Goal: Information Seeking & Learning: Learn about a topic

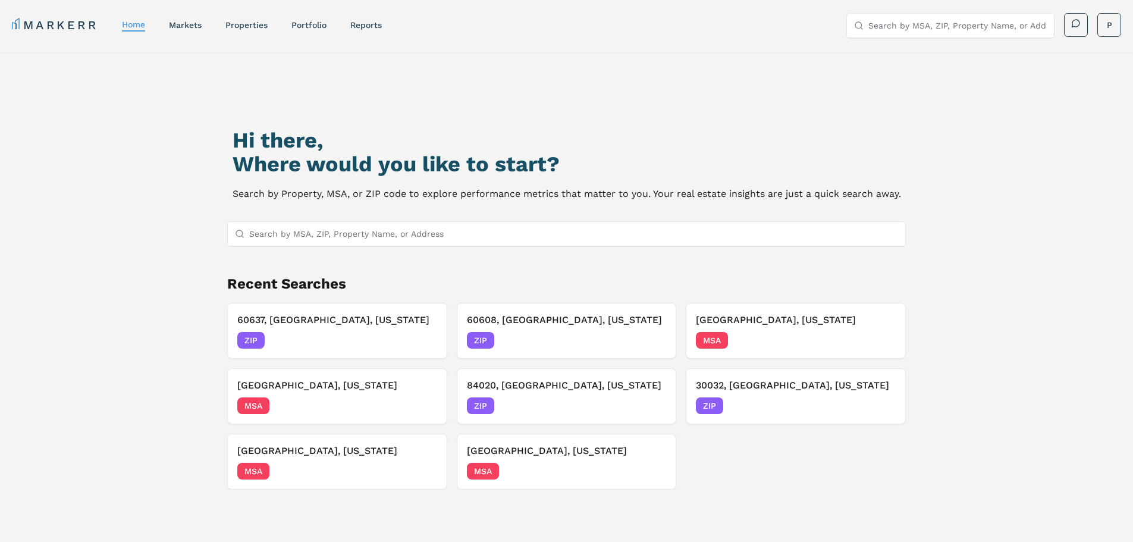
click at [395, 227] on input "Search by MSA, ZIP, Property Name, or Address" at bounding box center [574, 234] width 650 height 24
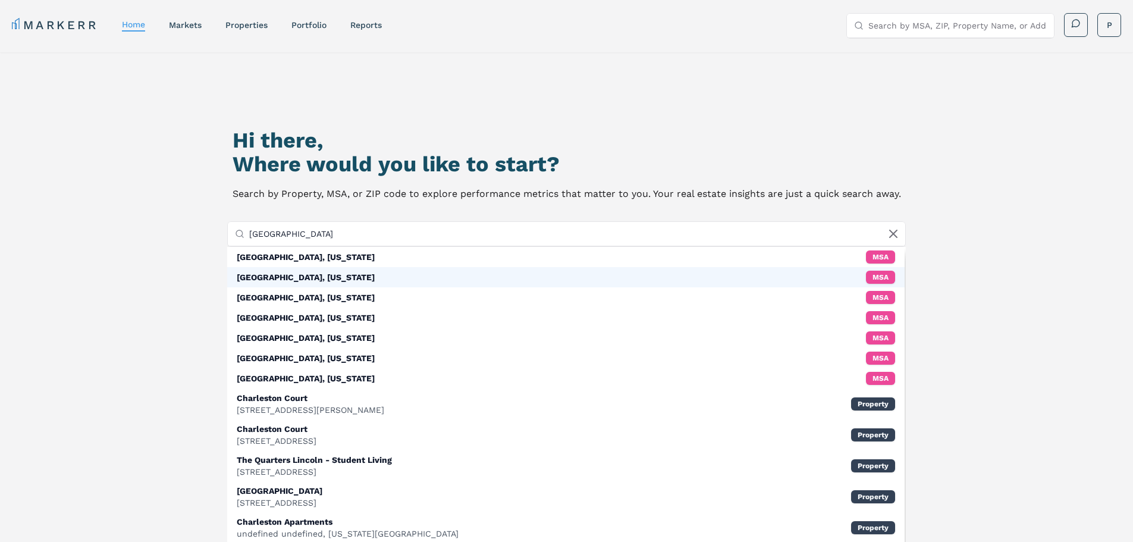
type input "[GEOGRAPHIC_DATA]"
click at [439, 272] on div "[GEOGRAPHIC_DATA], [US_STATE] MSA" at bounding box center [566, 277] width 678 height 20
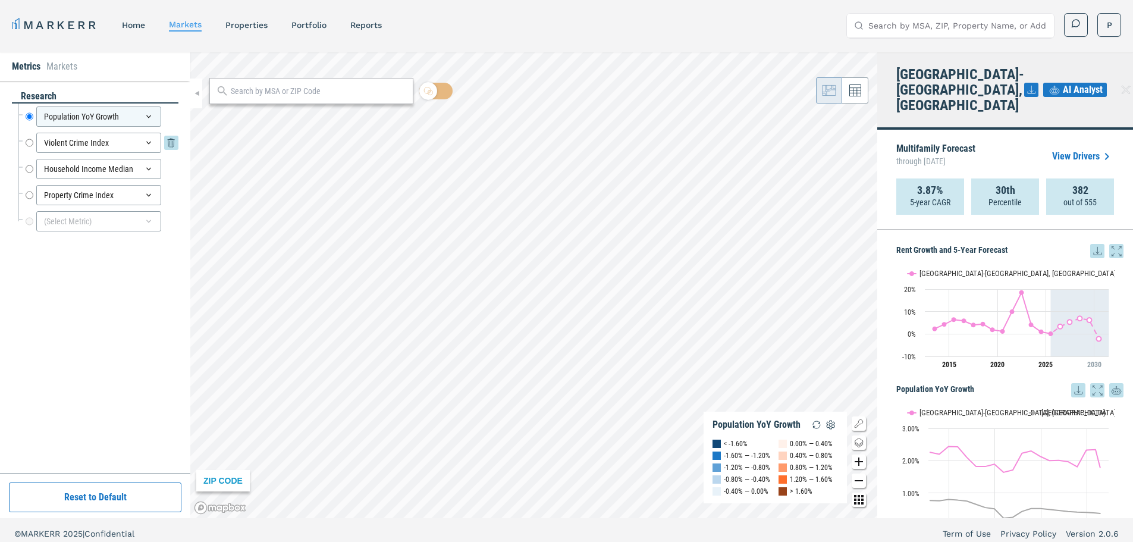
click at [28, 141] on input "Violent Crime Index" at bounding box center [30, 143] width 8 height 20
radio input "false"
radio input "true"
click at [28, 142] on input "Violent Crime Index" at bounding box center [30, 143] width 8 height 20
radio input "false"
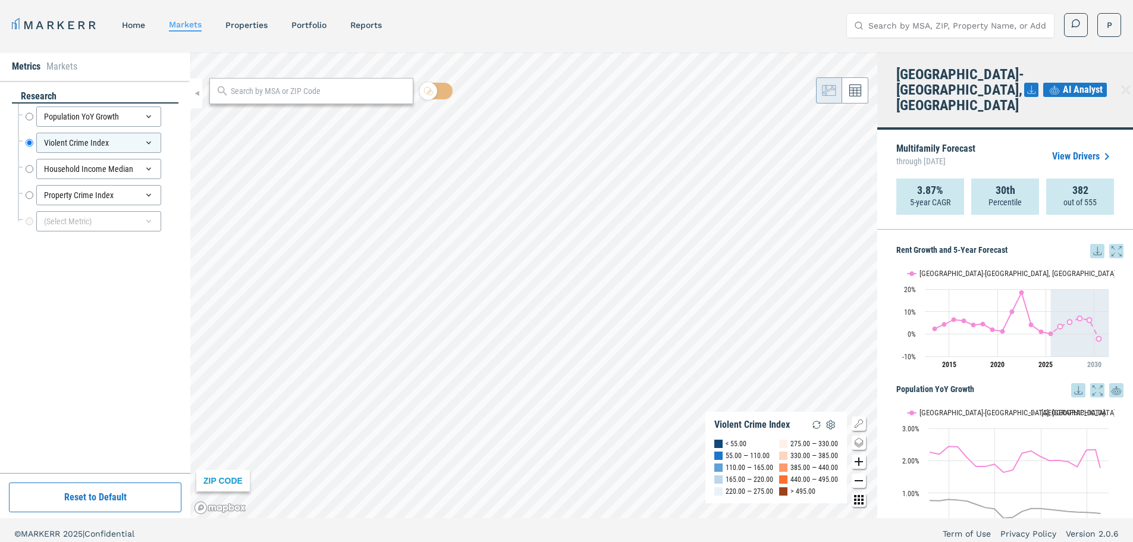
click at [1024, 83] on icon at bounding box center [1031, 90] width 14 height 14
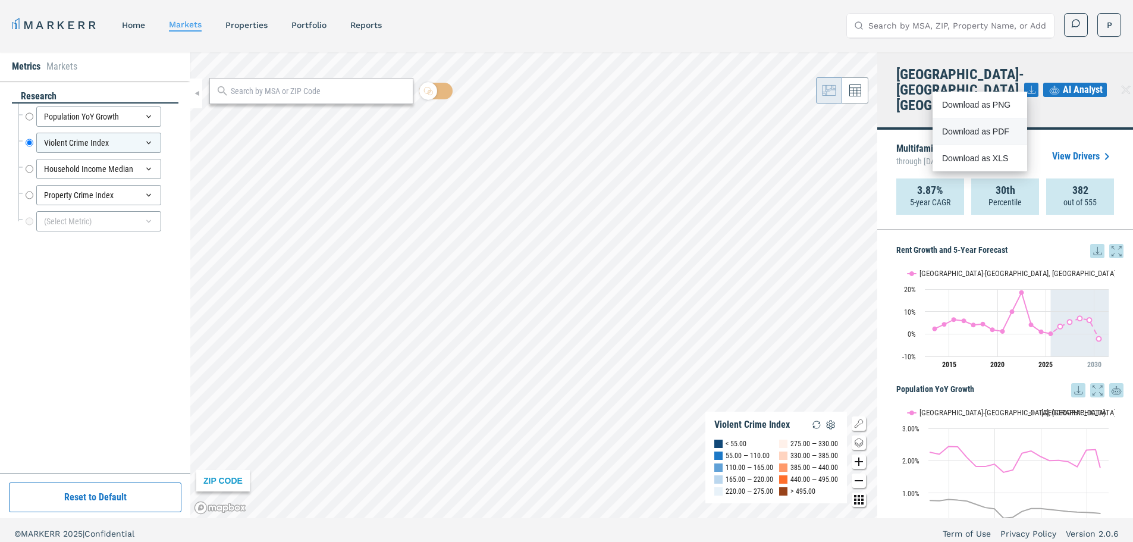
click at [975, 131] on div "Download as PDF" at bounding box center [976, 132] width 68 height 12
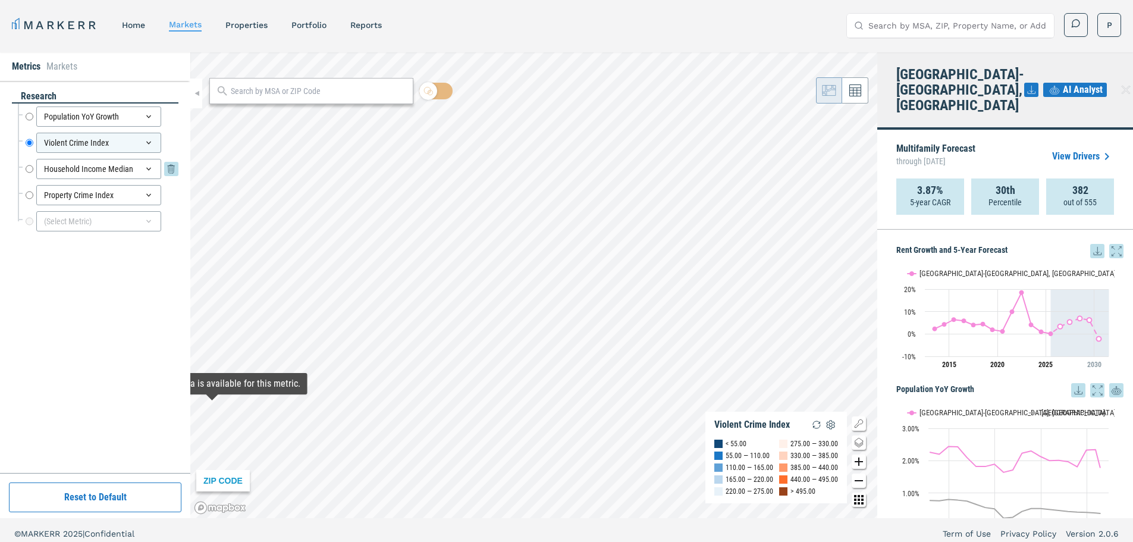
click at [29, 169] on input "Household Income Median" at bounding box center [30, 169] width 8 height 20
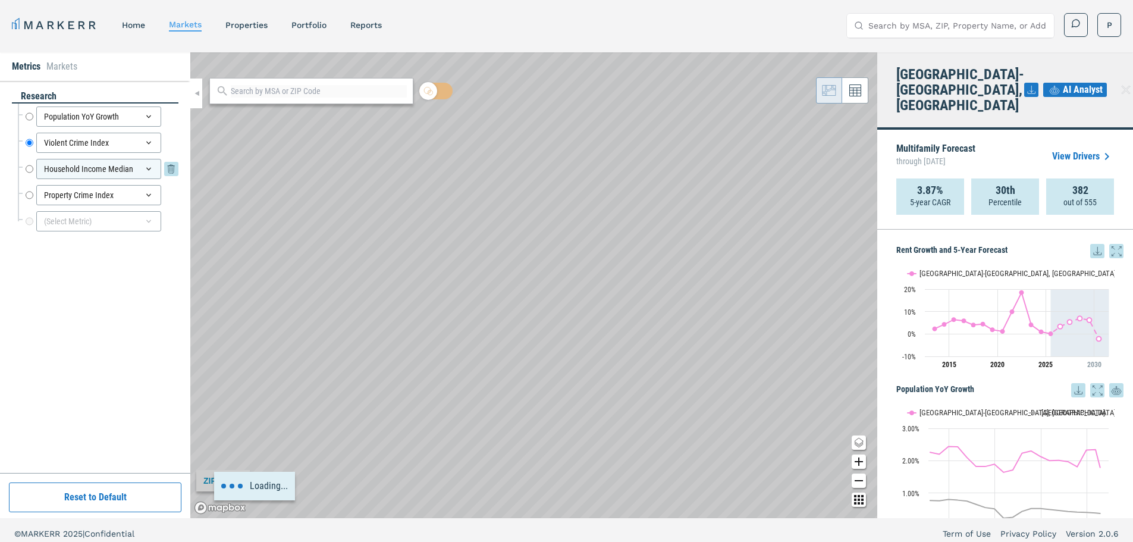
radio input "false"
radio input "true"
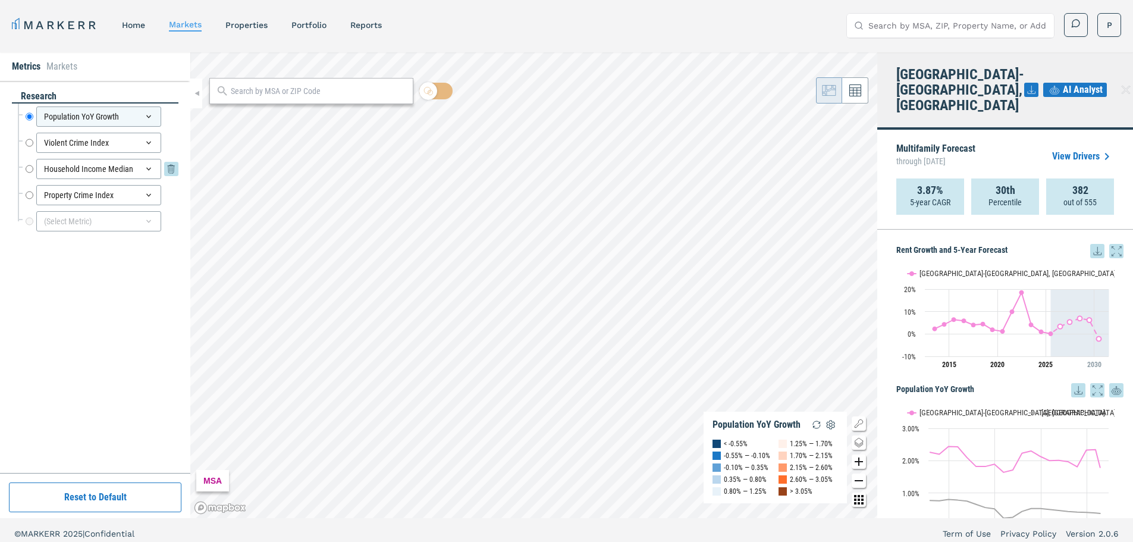
click at [29, 167] on input "Household Income Median" at bounding box center [30, 169] width 8 height 20
radio input "false"
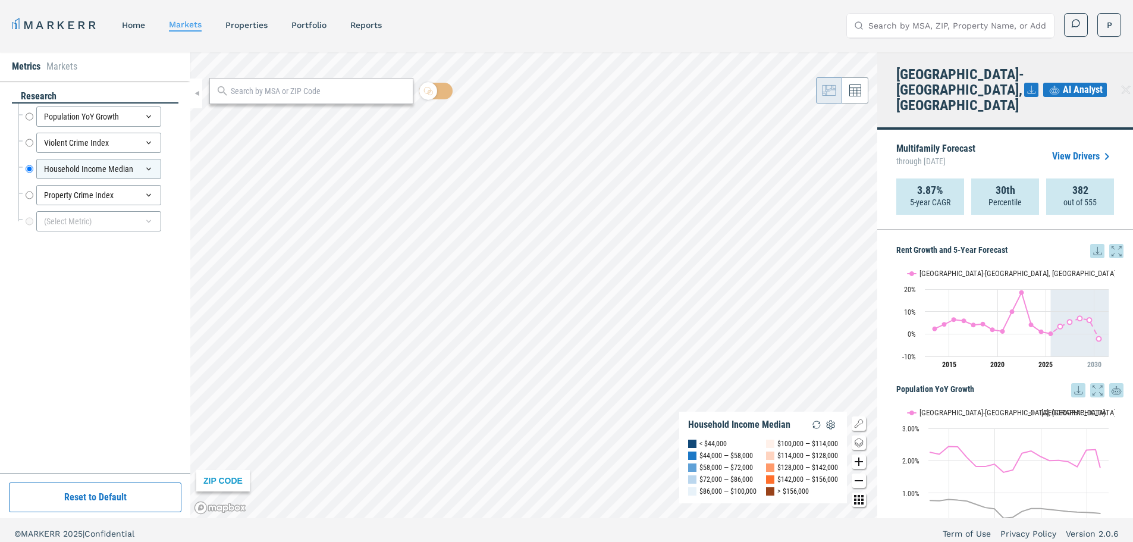
click at [879, 314] on div "Metrics Markets research Population YoY Growth Population YoY Growth Violent Cr…" at bounding box center [566, 285] width 1133 height 466
click at [29, 192] on input "Property Crime Index" at bounding box center [30, 195] width 8 height 20
radio input "false"
radio input "true"
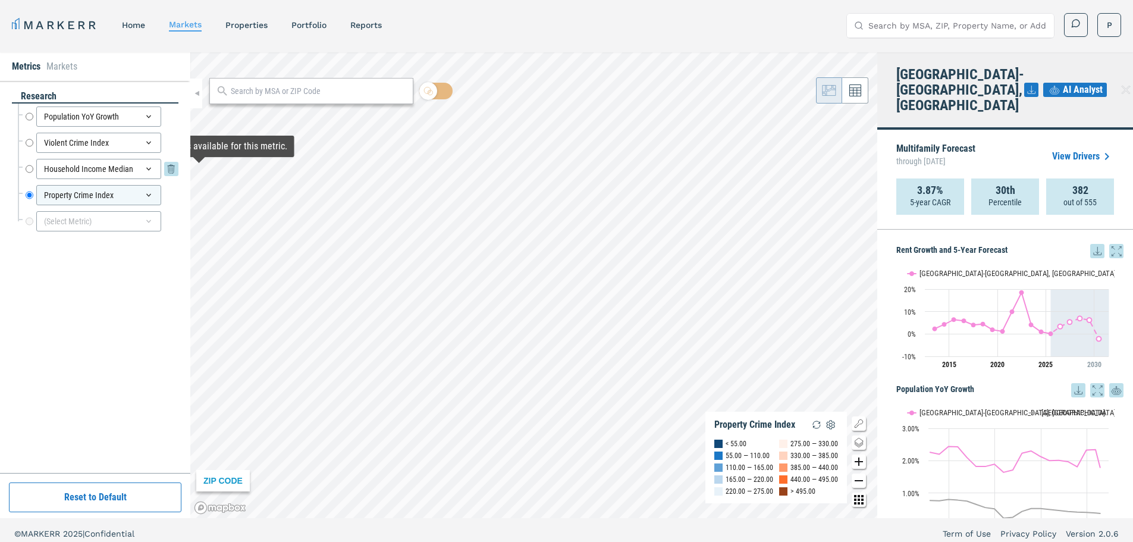
click at [27, 170] on input "Household Income Median" at bounding box center [30, 169] width 8 height 20
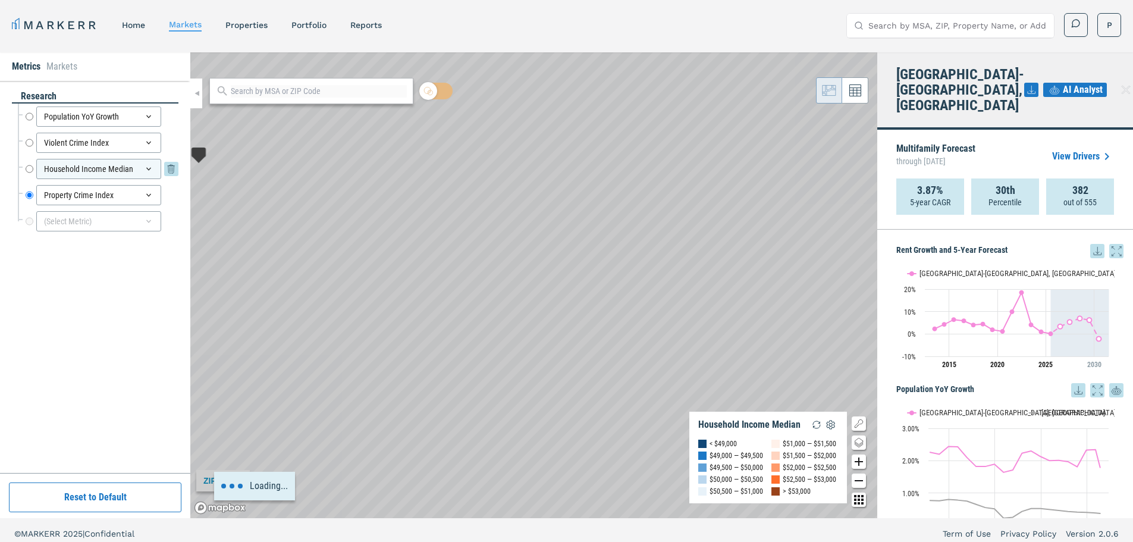
radio input "true"
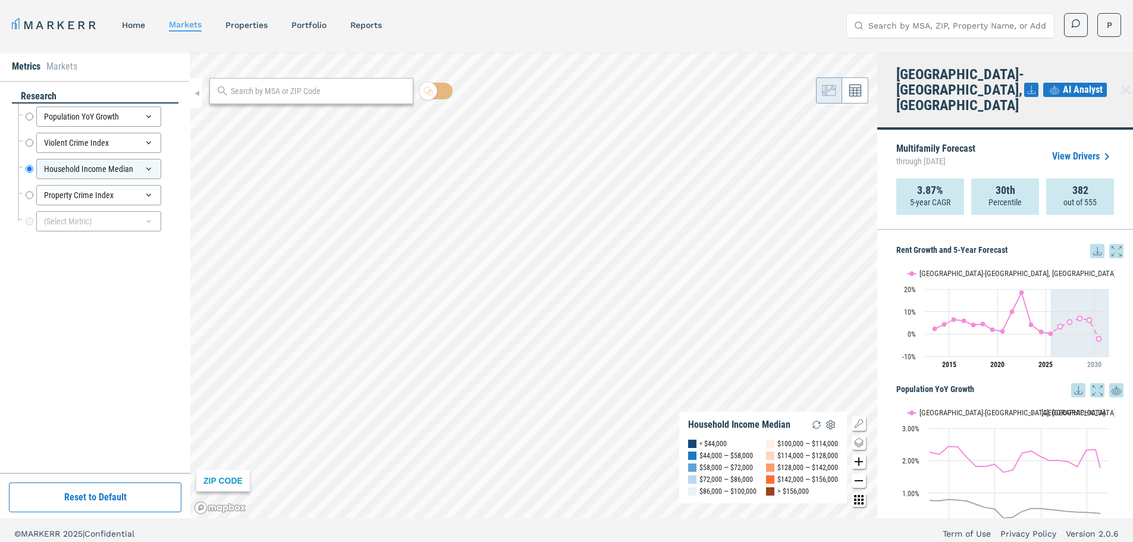
click at [467, 41] on div "MARKERR home markets properties Portfolio reports Search by MSA, ZIP, Property …" at bounding box center [566, 24] width 1133 height 48
click at [367, 24] on link "reports" at bounding box center [366, 25] width 32 height 10
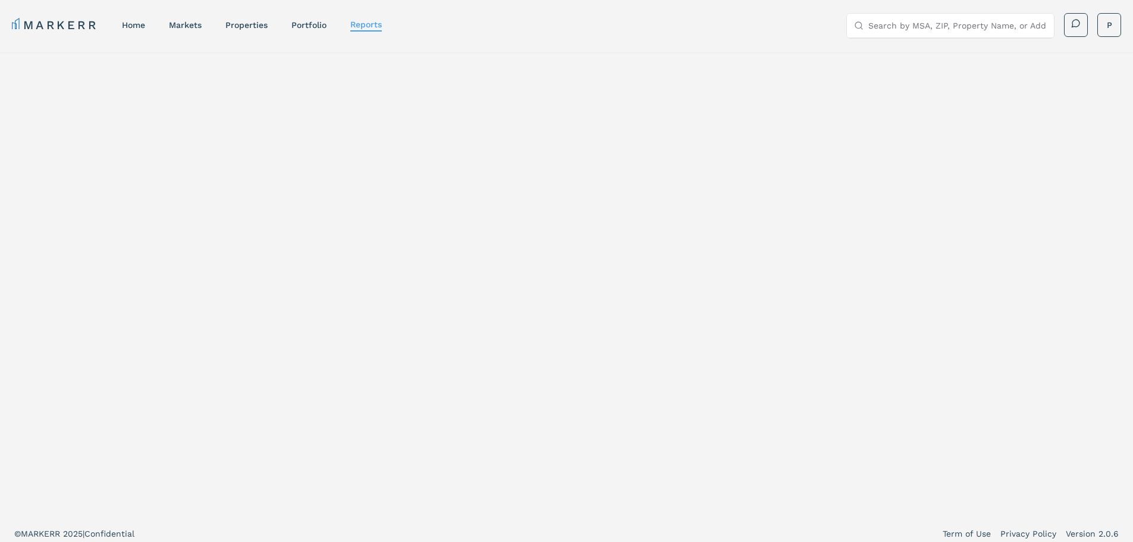
select select "-release_date"
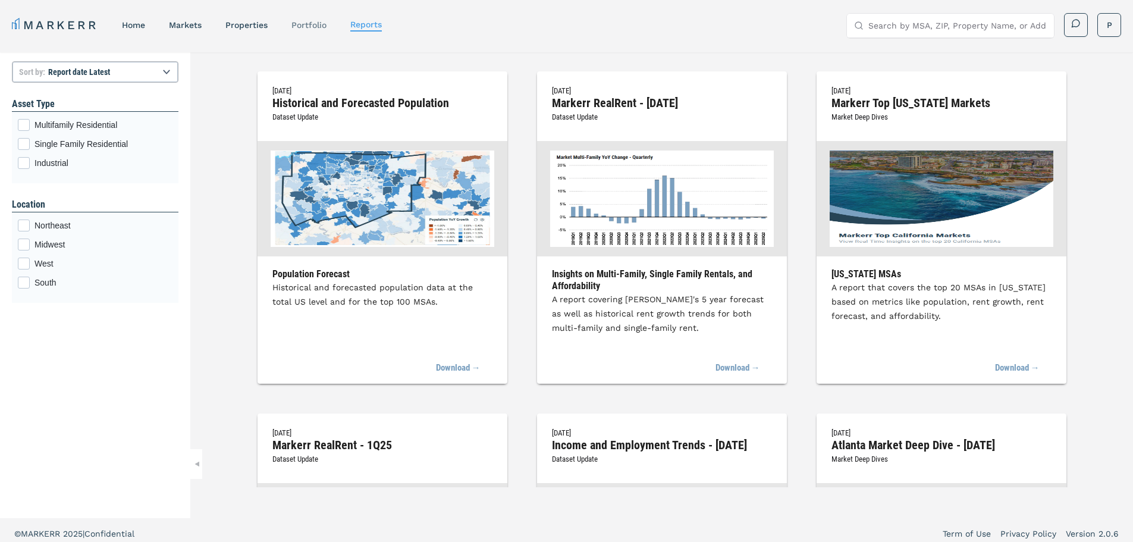
click at [316, 21] on link "Portfolio" at bounding box center [308, 25] width 35 height 10
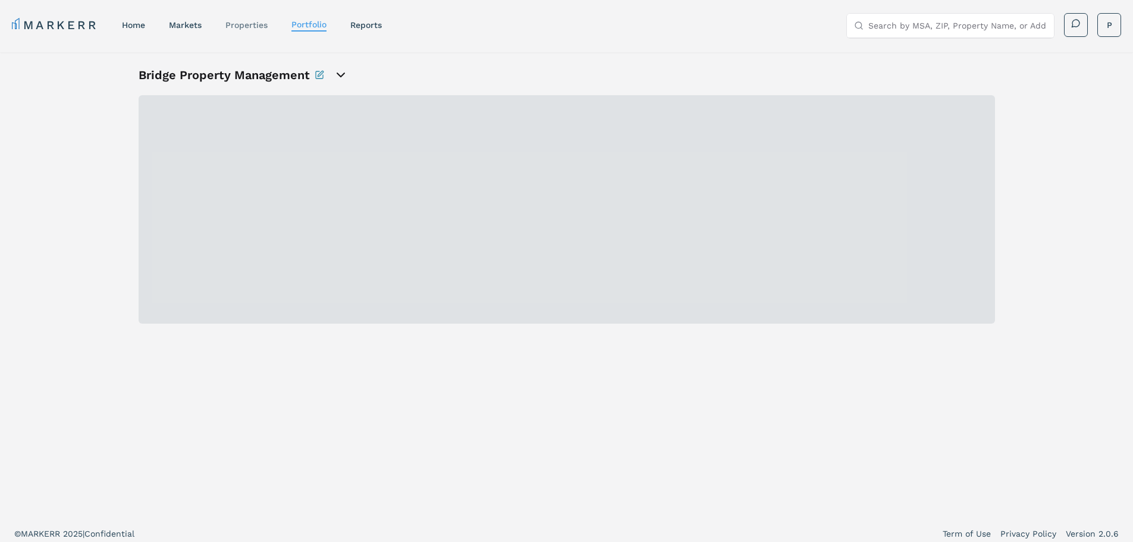
click at [255, 26] on link "properties" at bounding box center [246, 25] width 42 height 10
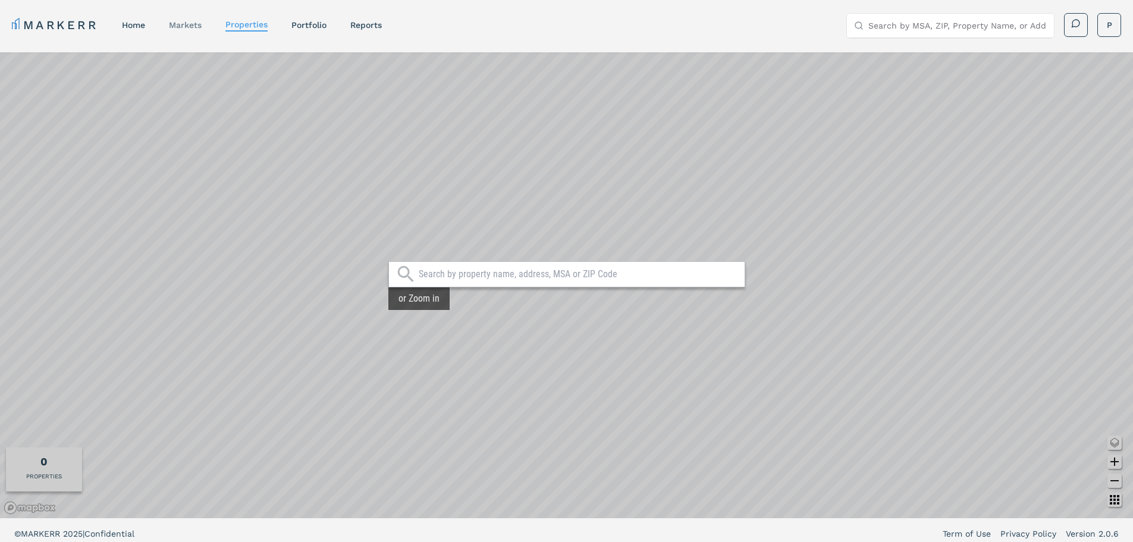
click at [198, 24] on link "markets" at bounding box center [185, 25] width 33 height 10
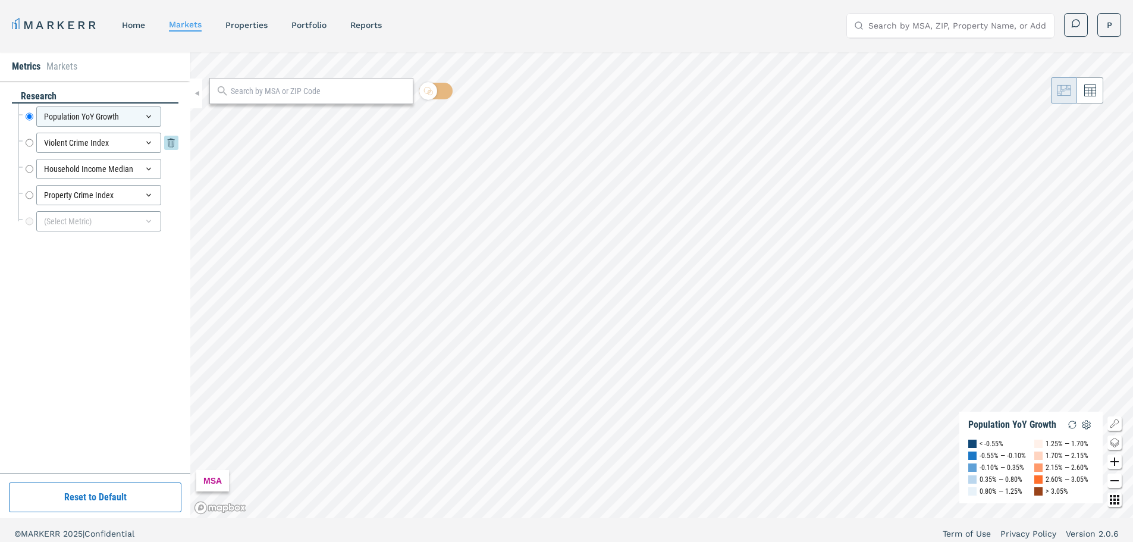
click at [29, 143] on input "Violent Crime Index" at bounding box center [30, 143] width 8 height 20
radio input "false"
click at [29, 170] on input "Household Income Median" at bounding box center [30, 169] width 8 height 20
radio input "false"
radio input "true"
